Goal: Task Accomplishment & Management: Manage account settings

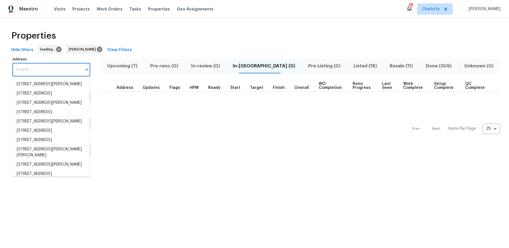
click at [54, 68] on input "Address" at bounding box center [46, 69] width 69 height 13
click at [62, 70] on input "Address" at bounding box center [46, 69] width 69 height 13
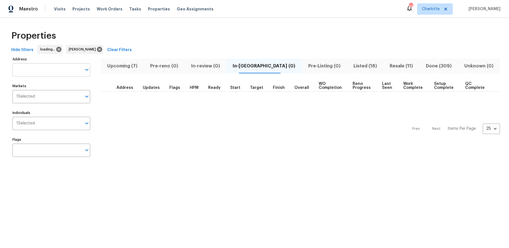
click at [54, 70] on input "Address" at bounding box center [46, 69] width 69 height 13
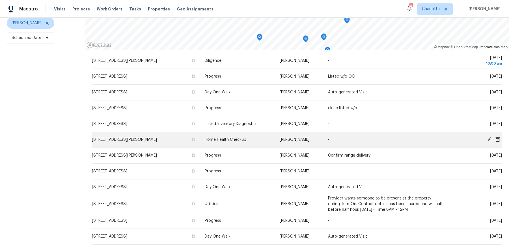
scroll to position [51, 0]
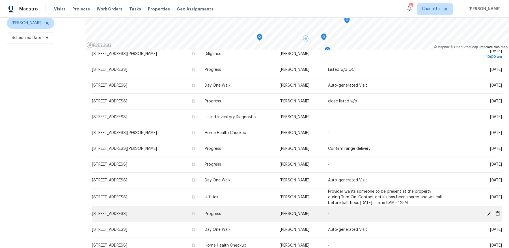
click at [487, 214] on icon at bounding box center [489, 214] width 5 height 5
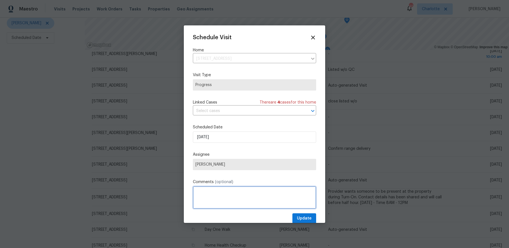
click at [237, 206] on textarea at bounding box center [254, 198] width 123 height 23
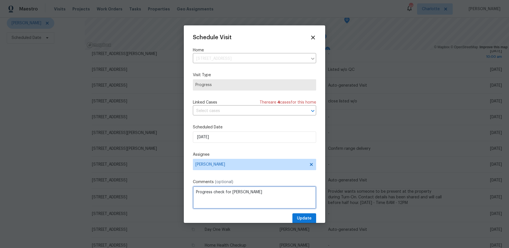
type textarea "Progress check for Craven"
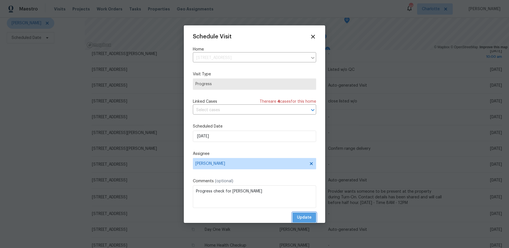
click at [292, 213] on button "Update" at bounding box center [304, 218] width 24 height 10
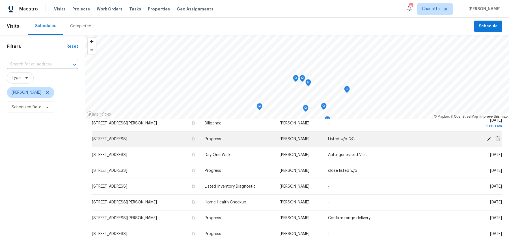
click at [127, 140] on span "4437 Devonhill Ln, Charlotte, NC 28269" at bounding box center [109, 139] width 35 height 4
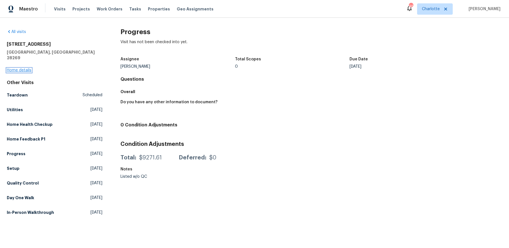
click at [20, 68] on link "Home details" at bounding box center [19, 70] width 25 height 4
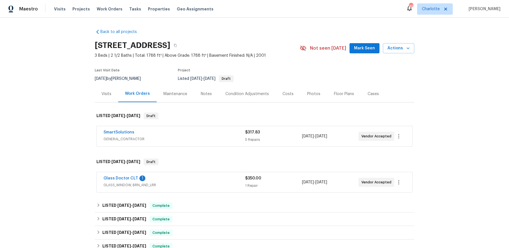
click at [109, 96] on div "Visits" at bounding box center [106, 94] width 10 height 6
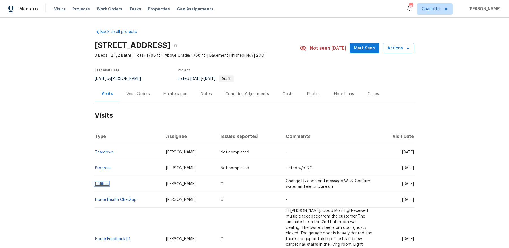
click at [101, 184] on link "Utilities" at bounding box center [102, 184] width 14 height 4
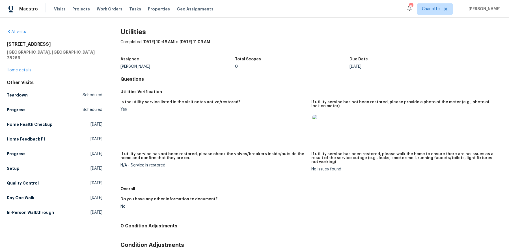
click at [272, 186] on h5 "Overall" at bounding box center [311, 189] width 382 height 6
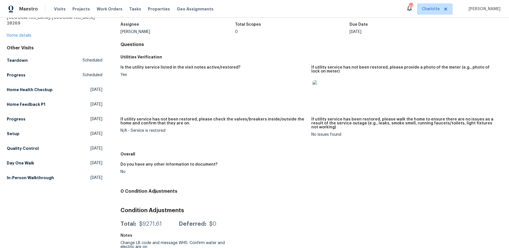
click at [323, 91] on img at bounding box center [321, 89] width 18 height 18
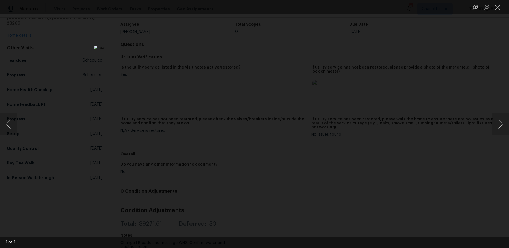
click at [88, 100] on div "Lightbox" at bounding box center [254, 124] width 509 height 248
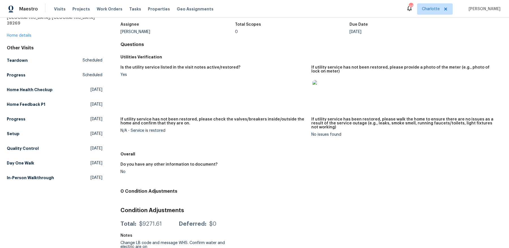
scroll to position [0, 0]
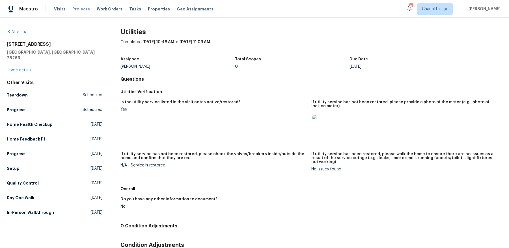
click at [80, 9] on span "Projects" at bounding box center [81, 9] width 18 height 6
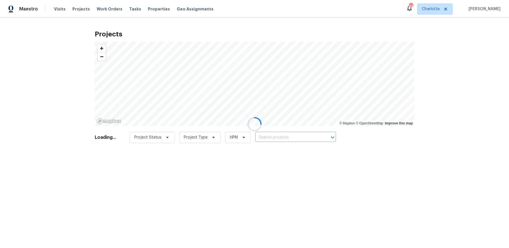
click at [297, 138] on div at bounding box center [254, 124] width 509 height 248
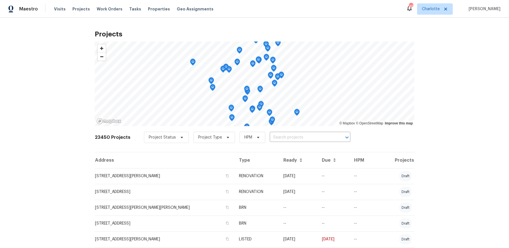
click at [297, 138] on input "text" at bounding box center [302, 137] width 65 height 9
type input "church wood"
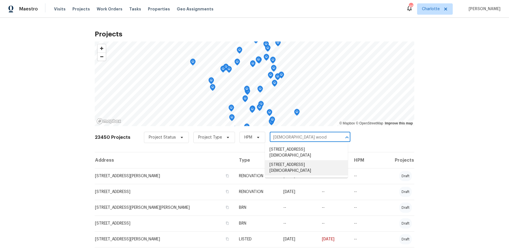
click at [301, 165] on li "6948 Church Wood Ln, Huntersville, NC 28078" at bounding box center [306, 168] width 83 height 15
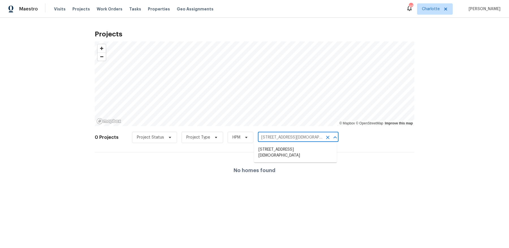
click at [278, 140] on input "6948 Church Wood Ln, Huntersville, NC 28078" at bounding box center [290, 137] width 65 height 9
type input "church wood"
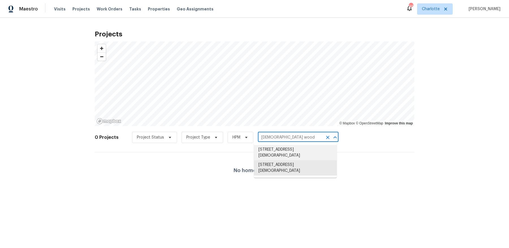
click at [280, 152] on li "7007 Church Wood Ln, Huntersville, NC 28078" at bounding box center [295, 152] width 83 height 15
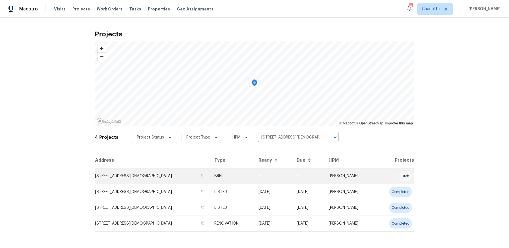
click at [241, 171] on td "BRN" at bounding box center [232, 176] width 44 height 16
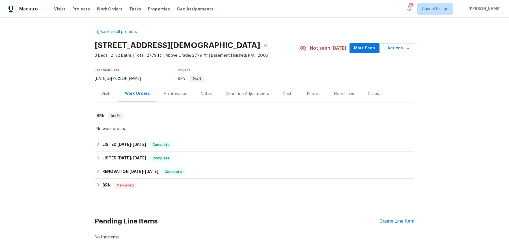
click at [183, 96] on div "Maintenance" at bounding box center [175, 94] width 24 height 6
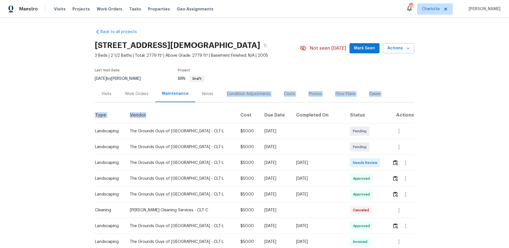
drag, startPoint x: 208, startPoint y: 97, endPoint x: 207, endPoint y: 120, distance: 22.9
click at [207, 111] on th "Vendor" at bounding box center [180, 116] width 111 height 16
click at [279, 91] on div "Costs" at bounding box center [289, 94] width 25 height 17
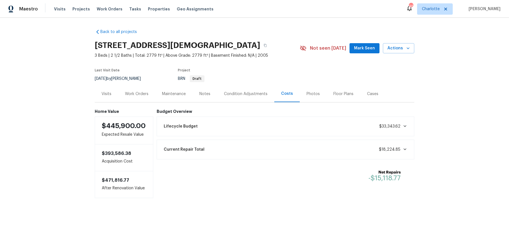
click at [131, 98] on div "Work Orders" at bounding box center [136, 94] width 37 height 17
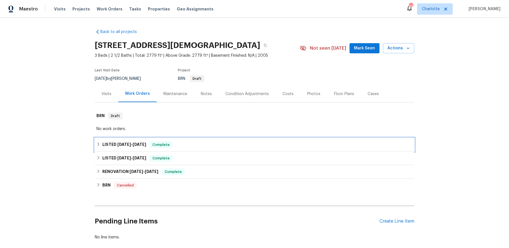
click at [108, 146] on h6 "LISTED 8/25/25 - 8/25/25" at bounding box center [124, 145] width 44 height 7
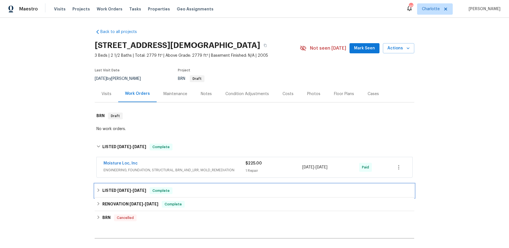
click at [100, 188] on div "LISTED 7/8/25 - 8/7/25 Complete" at bounding box center [254, 191] width 316 height 7
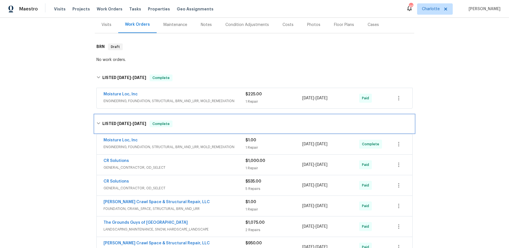
scroll to position [71, 0]
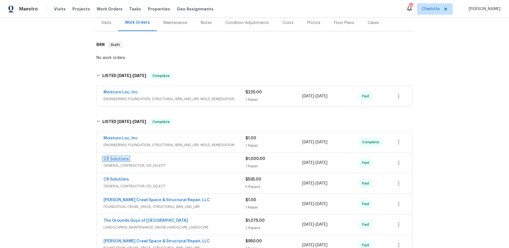
click at [116, 157] on link "CR Solutions" at bounding box center [115, 159] width 25 height 4
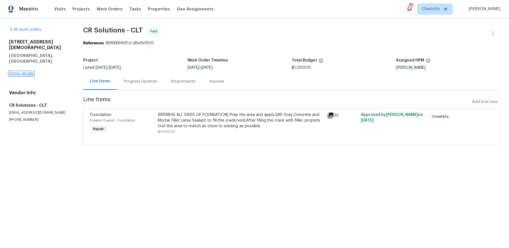
click at [20, 72] on link "Home details" at bounding box center [21, 74] width 25 height 4
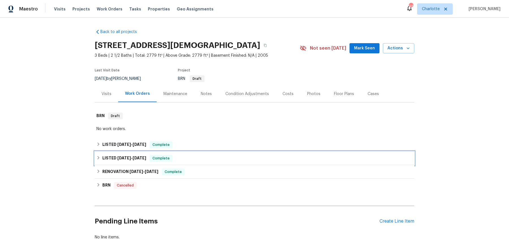
click at [100, 158] on icon at bounding box center [98, 158] width 4 height 4
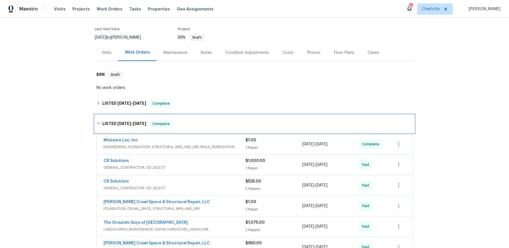
scroll to position [51, 0]
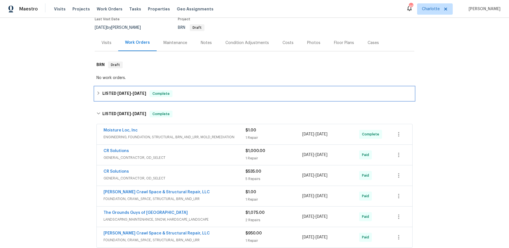
click at [98, 94] on icon at bounding box center [99, 93] width 2 height 3
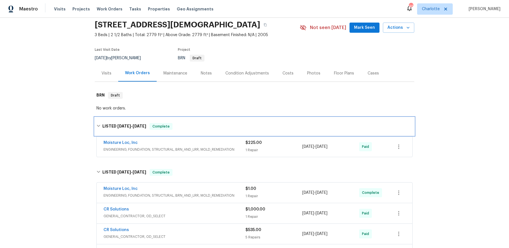
scroll to position [0, 0]
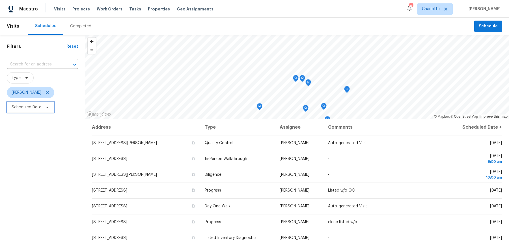
click at [44, 105] on span at bounding box center [46, 107] width 6 height 5
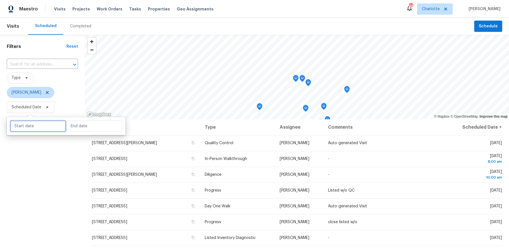
click at [55, 127] on input "text" at bounding box center [38, 126] width 56 height 11
select select "8"
select select "2025"
select select "9"
select select "2025"
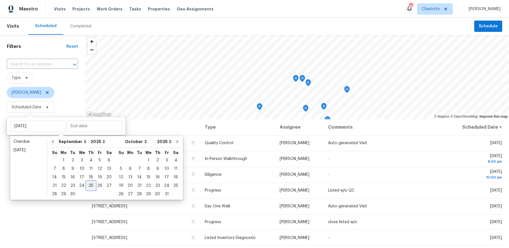
click at [92, 187] on div "25" at bounding box center [90, 186] width 9 height 8
type input "Thu, Sep 25"
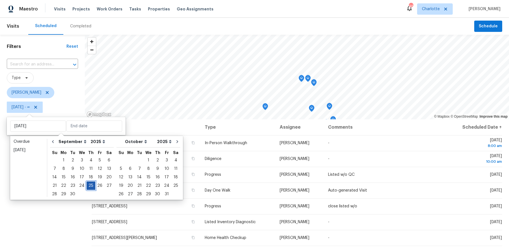
click at [92, 187] on div "25" at bounding box center [90, 186] width 9 height 8
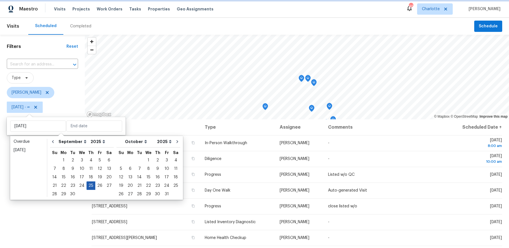
type input "Thu, Sep 25"
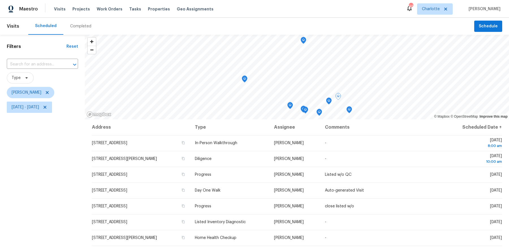
click at [50, 201] on div "Filters Reset ​ Type Dan Baquero Thu, Sep 25 - Thu, Sep 25" at bounding box center [42, 177] width 85 height 284
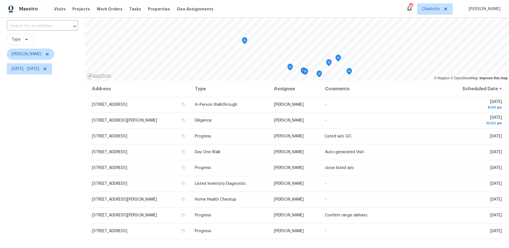
scroll to position [70, 0]
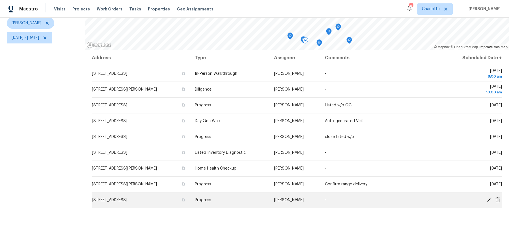
click at [488, 199] on icon at bounding box center [488, 200] width 5 height 5
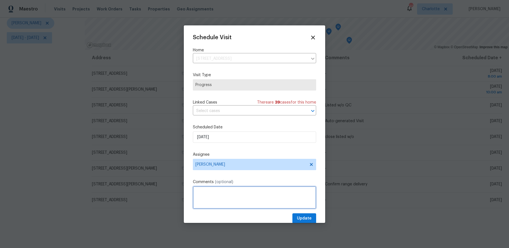
click at [217, 197] on textarea at bounding box center [254, 198] width 123 height 23
type textarea "Check in on home"
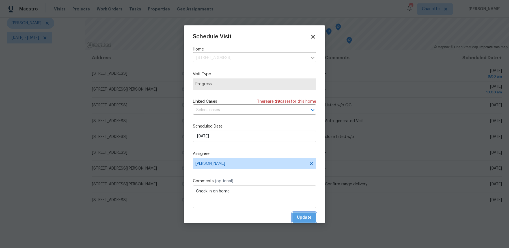
click at [292, 213] on button "Update" at bounding box center [304, 218] width 24 height 10
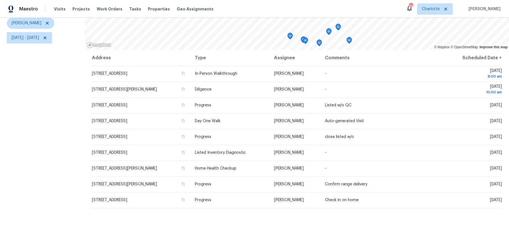
scroll to position [0, 0]
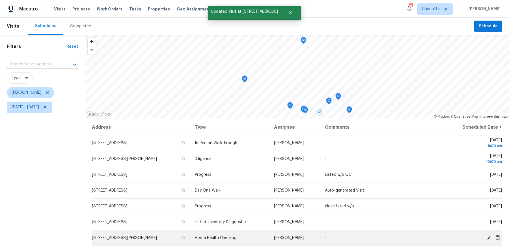
click at [490, 237] on icon at bounding box center [489, 238] width 5 height 5
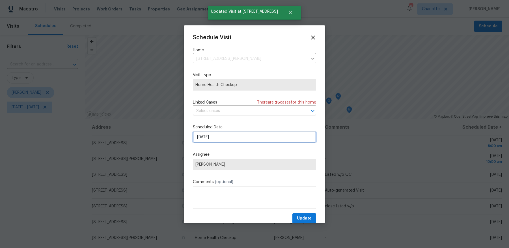
click at [237, 135] on input "9/25/2025" at bounding box center [254, 137] width 123 height 11
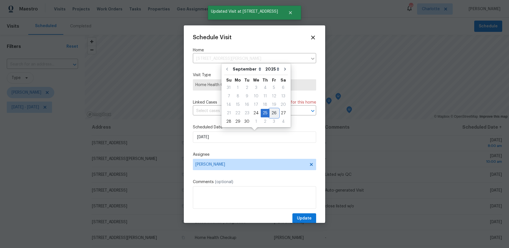
click at [270, 114] on div "26" at bounding box center [273, 113] width 9 height 8
type input "9/26/2025"
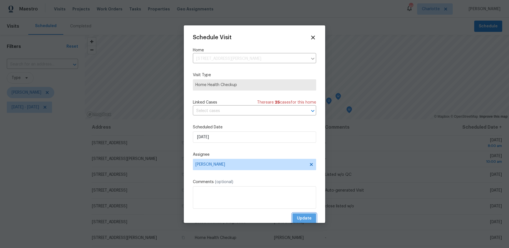
click at [302, 216] on span "Update" at bounding box center [304, 218] width 15 height 7
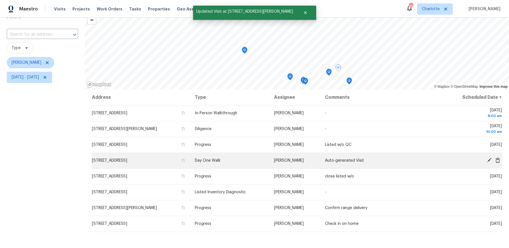
scroll to position [31, 0]
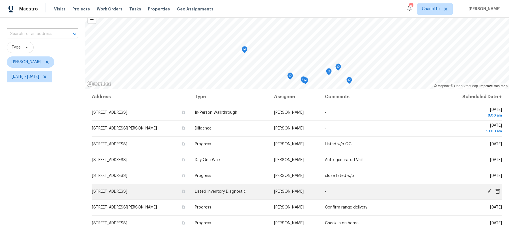
click at [489, 190] on icon at bounding box center [488, 191] width 5 height 5
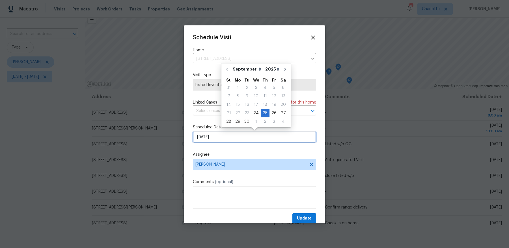
click at [257, 139] on input "9/25/2025" at bounding box center [254, 137] width 123 height 11
click at [271, 113] on div "26" at bounding box center [273, 113] width 9 height 8
type input "9/26/2025"
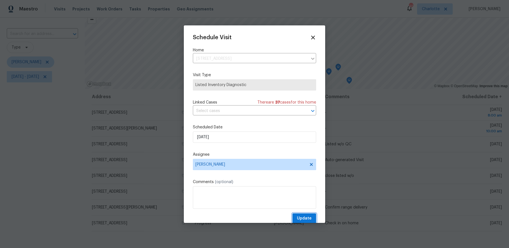
click at [310, 218] on span "Update" at bounding box center [304, 218] width 15 height 7
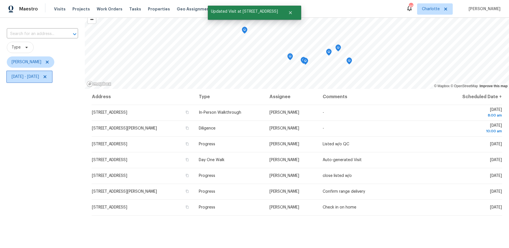
click at [39, 78] on span "Thu, Sep 25 - Thu, Sep 25" at bounding box center [25, 77] width 27 height 6
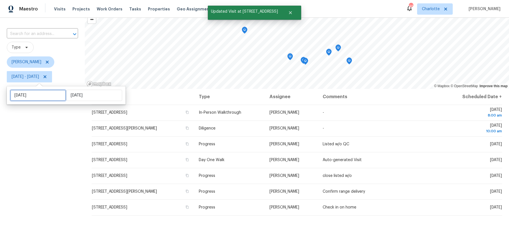
select select "8"
select select "2025"
select select "9"
select select "2025"
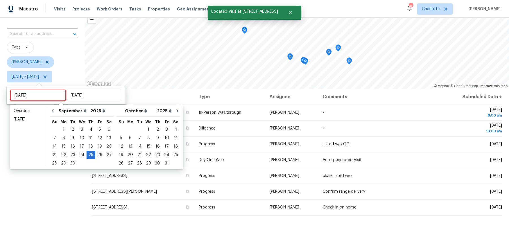
click at [53, 96] on input "Thu, Sep 25" at bounding box center [38, 95] width 56 height 11
type input "Thu, Sep 11"
type input "Thu, Sep 25"
click at [95, 157] on div "26" at bounding box center [99, 155] width 9 height 8
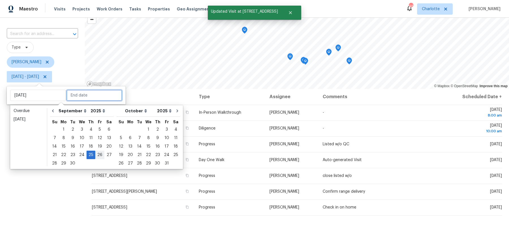
type input "Fri, Sep 26"
type input "Thu, Sep 25"
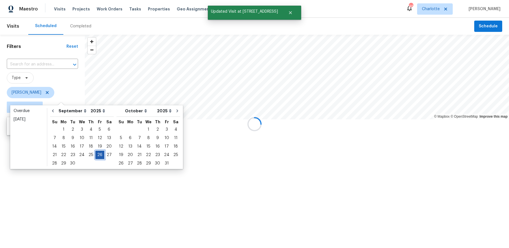
click at [95, 157] on div "26" at bounding box center [99, 155] width 9 height 8
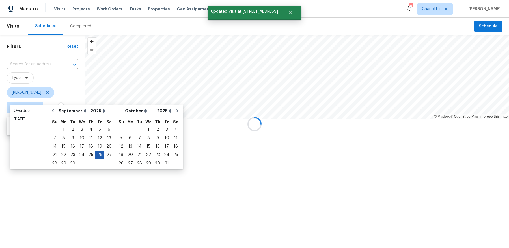
type input "Fri, Sep 26"
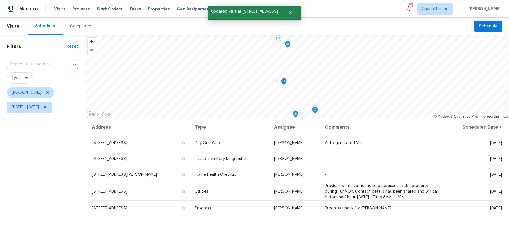
click at [72, 178] on div "Filters Reset ​ Type Dan Baquero Fri, Sep 26 - Fri, Sep 26" at bounding box center [42, 177] width 85 height 284
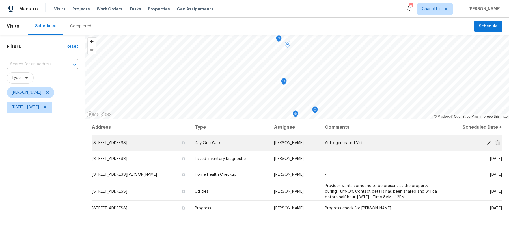
click at [488, 142] on icon at bounding box center [488, 142] width 5 height 5
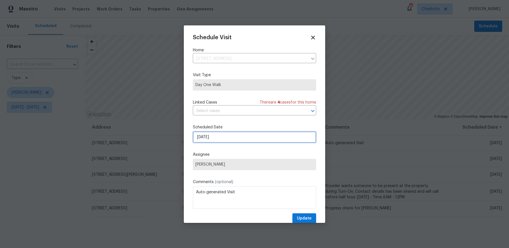
click at [231, 141] on input "9/26/2025" at bounding box center [254, 137] width 123 height 11
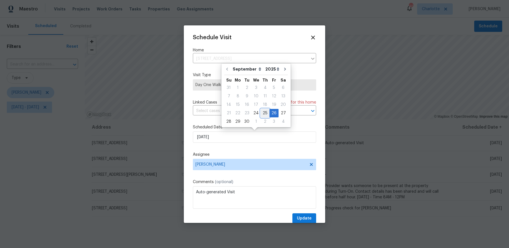
click at [263, 116] on div "25" at bounding box center [265, 113] width 9 height 8
type input "9/25/2025"
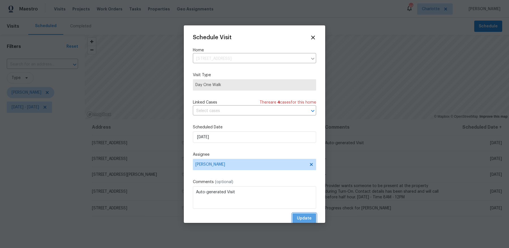
click at [303, 219] on span "Update" at bounding box center [304, 218] width 15 height 7
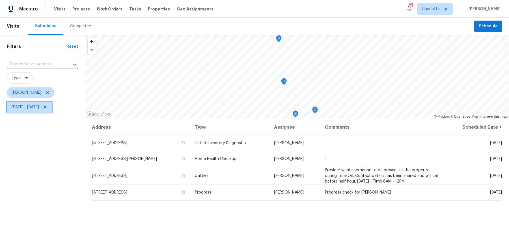
click at [34, 109] on span "Fri, Sep 26 - Fri, Sep 26" at bounding box center [25, 108] width 27 height 6
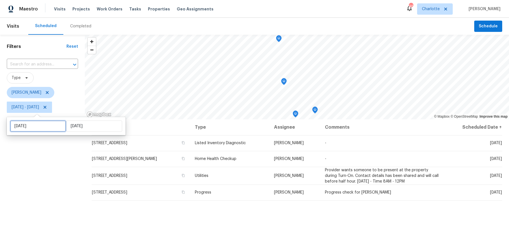
select select "8"
select select "2025"
select select "9"
select select "2025"
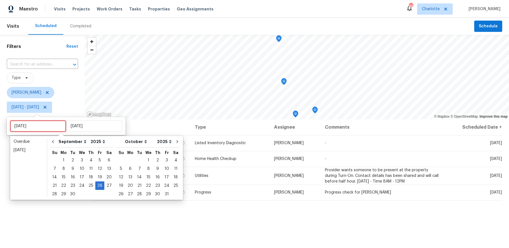
click at [46, 127] on input "Fri, Sep 26" at bounding box center [38, 126] width 56 height 11
click at [88, 187] on div "25" at bounding box center [90, 186] width 9 height 8
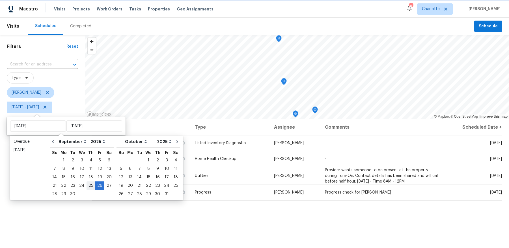
type input "Thu, Sep 25"
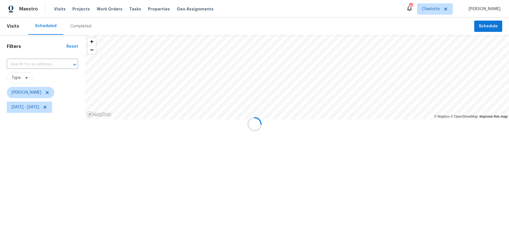
click at [88, 187] on div at bounding box center [254, 124] width 509 height 248
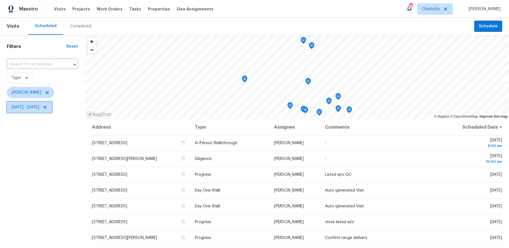
click at [39, 105] on span "Thu, Sep 25 - Fri, Sep 26" at bounding box center [25, 108] width 27 height 6
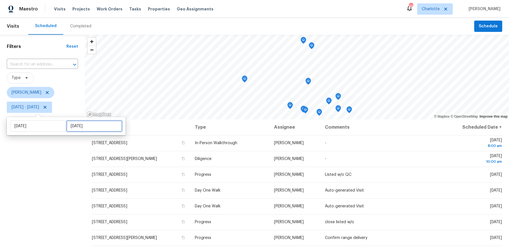
select select "8"
select select "2025"
select select "9"
select select "2025"
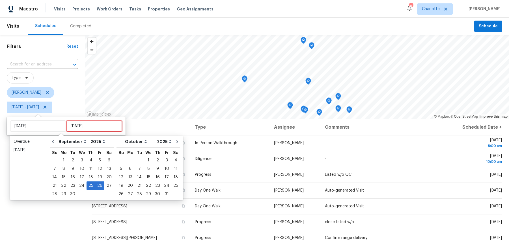
click at [70, 129] on input "Fri, Sep 26" at bounding box center [94, 126] width 56 height 11
type input "Fri, Sep 19"
type input "Thu, Sep 25"
click at [91, 187] on div "25" at bounding box center [90, 186] width 9 height 8
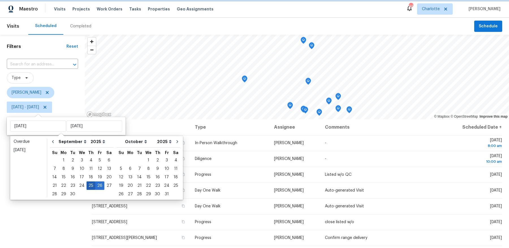
type input "Thu, Sep 25"
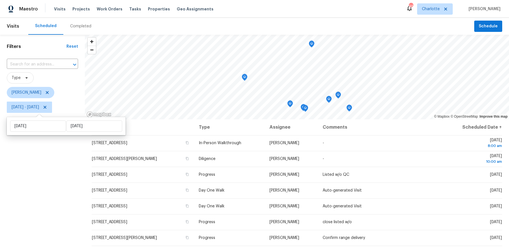
click at [71, 182] on div "Filters Reset ​ Type Dan Baquero Thu, Sep 25 - Thu, Sep 25" at bounding box center [42, 177] width 85 height 284
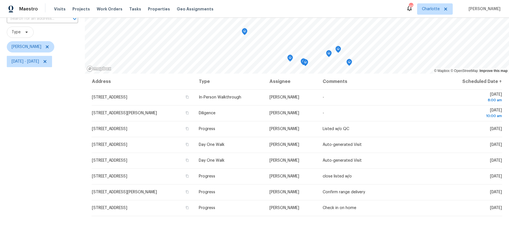
scroll to position [47, 0]
click at [47, 60] on icon at bounding box center [45, 60] width 5 height 5
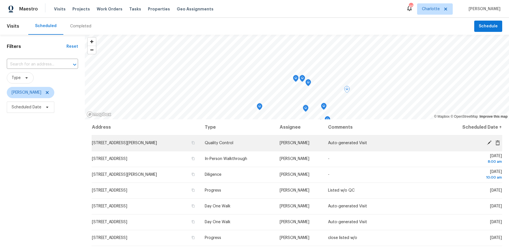
click at [157, 141] on span "1523 Callender Ln, Charlotte, NC 28269" at bounding box center [124, 143] width 65 height 4
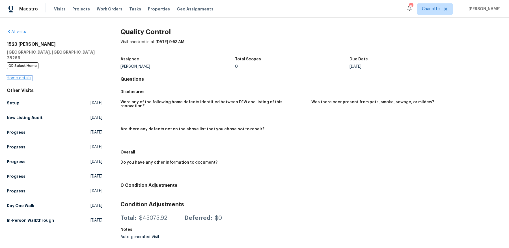
click at [25, 76] on link "Home details" at bounding box center [19, 78] width 25 height 4
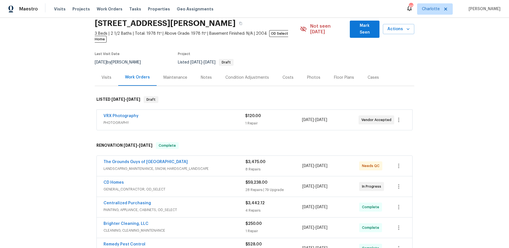
scroll to position [25, 0]
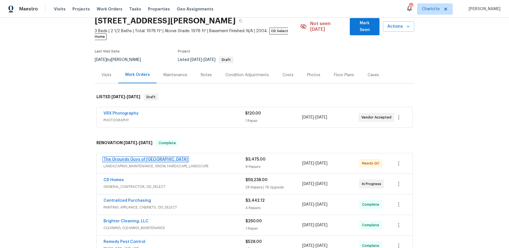
click at [145, 158] on link "The Grounds Guys of Huntersville" at bounding box center [145, 160] width 84 height 4
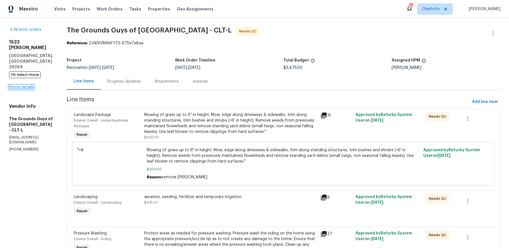
click at [20, 85] on link "Home details" at bounding box center [21, 87] width 25 height 4
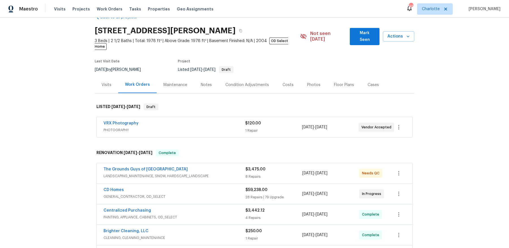
scroll to position [17, 0]
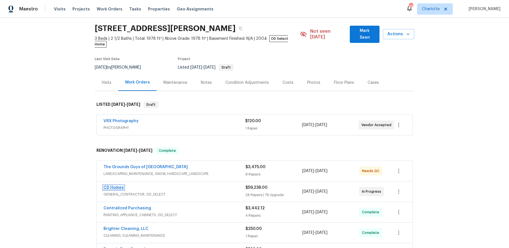
click at [112, 186] on link "CD Homes" at bounding box center [113, 188] width 20 height 4
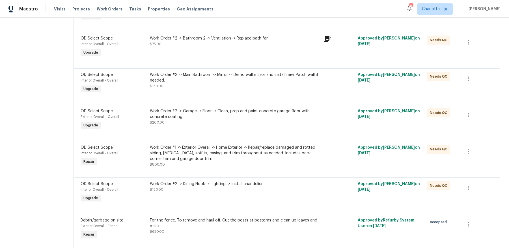
scroll to position [3708, 0]
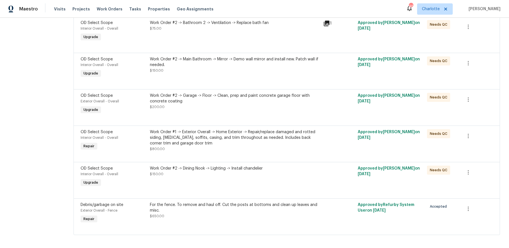
click at [286, 97] on div "Work Order #2 -> Garage -> Floor -> Clean, prep and paint concrete garage floor…" at bounding box center [234, 104] width 173 height 26
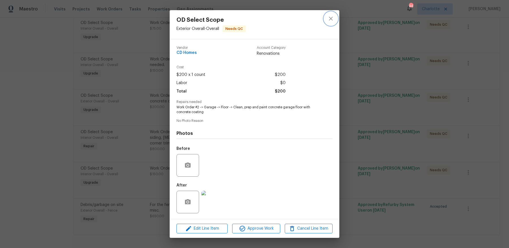
click at [331, 17] on icon "close" at bounding box center [330, 18] width 7 height 7
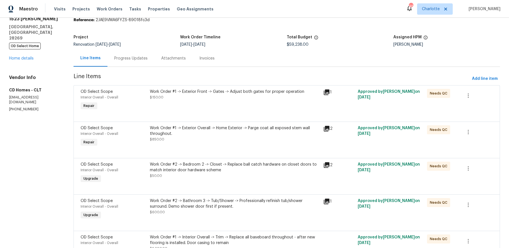
scroll to position [23, 0]
click at [300, 45] on span "$59,238.00" at bounding box center [298, 44] width 22 height 4
copy span "$59,238.00"
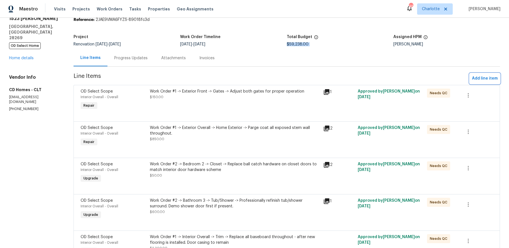
click at [480, 77] on span "Add line item" at bounding box center [485, 78] width 26 height 7
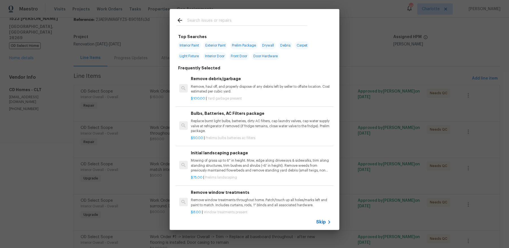
click at [246, 24] on input "text" at bounding box center [247, 21] width 120 height 8
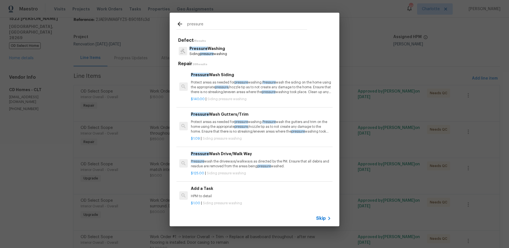
type input "pressure"
click at [217, 79] on div "Pressure Wash Siding Protect areas as needed for pressure washing. Pressure was…" at bounding box center [261, 83] width 140 height 23
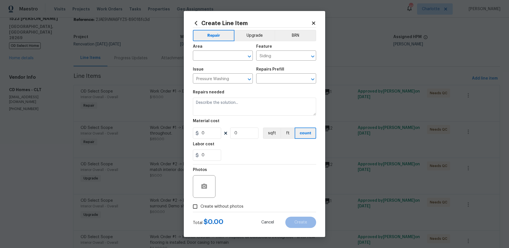
type input "Pressure Wash Siding $140.00"
type textarea "Protect areas as needed for pressure washing. Pressure wash the siding on the h…"
type input "140"
type input "1"
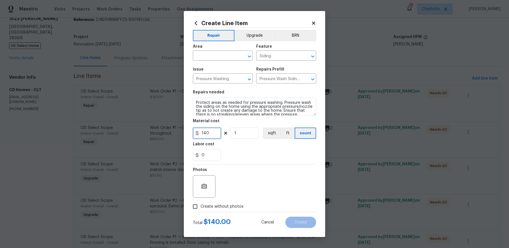
click at [207, 139] on input "140" at bounding box center [207, 133] width 28 height 11
type input "600"
click at [206, 61] on span "Area ​" at bounding box center [223, 52] width 60 height 23
click at [208, 56] on input "text" at bounding box center [215, 56] width 44 height 9
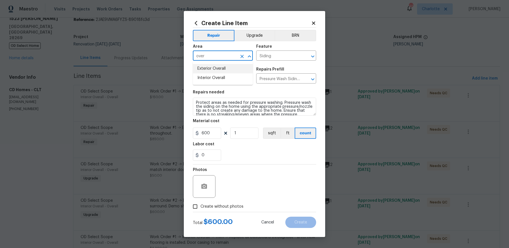
click at [208, 68] on li "Exterior Overall" at bounding box center [223, 68] width 60 height 9
type input "Exterior Overall"
click at [220, 207] on span "Create without photos" at bounding box center [221, 207] width 43 height 6
click at [200, 207] on input "Create without photos" at bounding box center [195, 207] width 11 height 11
checkbox input "true"
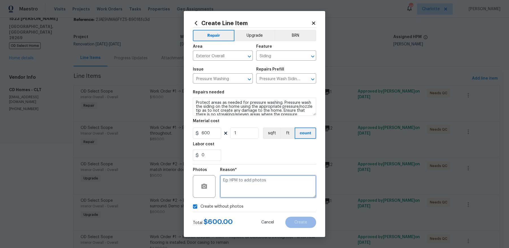
click at [263, 181] on textarea at bounding box center [268, 187] width 96 height 23
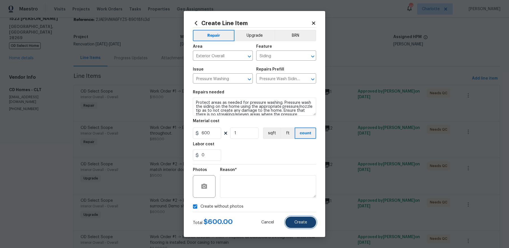
click at [294, 221] on span "Create" at bounding box center [300, 223] width 13 height 4
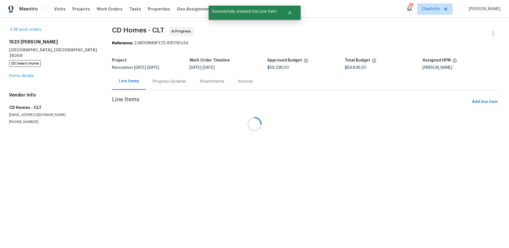
scroll to position [0, 0]
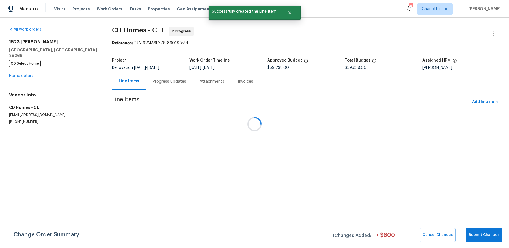
click at [484, 237] on span "Submit Changes" at bounding box center [483, 235] width 31 height 7
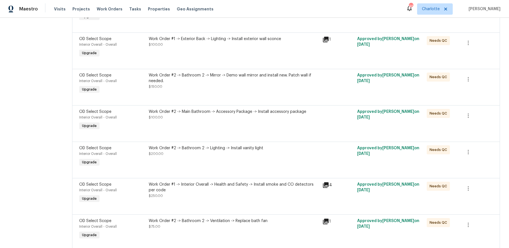
scroll to position [3759, 0]
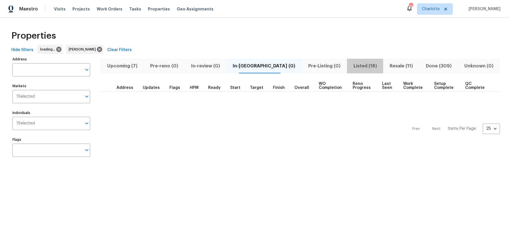
click at [350, 64] on span "Listed (18)" at bounding box center [365, 66] width 30 height 8
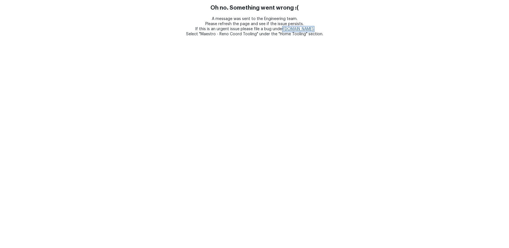
click at [295, 30] on link "[DOMAIN_NAME]" at bounding box center [298, 29] width 30 height 4
